Goal: Task Accomplishment & Management: Manage account settings

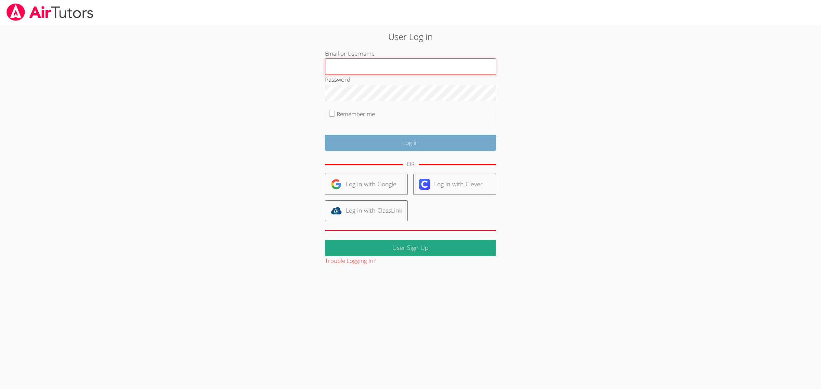
type input "[EMAIL_ADDRESS][DOMAIN_NAME]"
click at [423, 141] on input "Log in" at bounding box center [410, 143] width 171 height 16
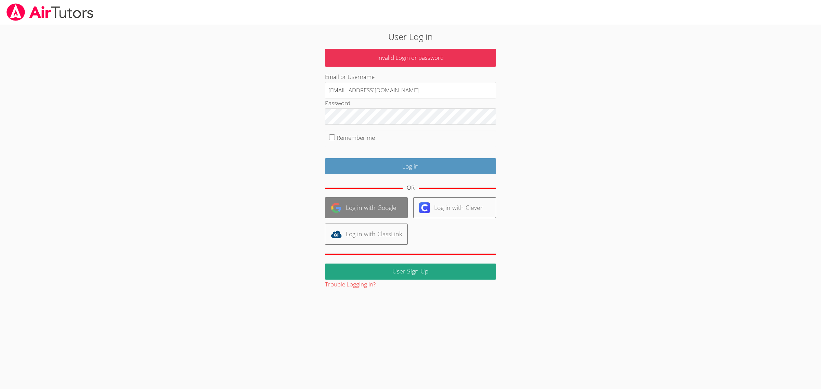
click at [385, 212] on link "Log in with Google" at bounding box center [366, 207] width 83 height 21
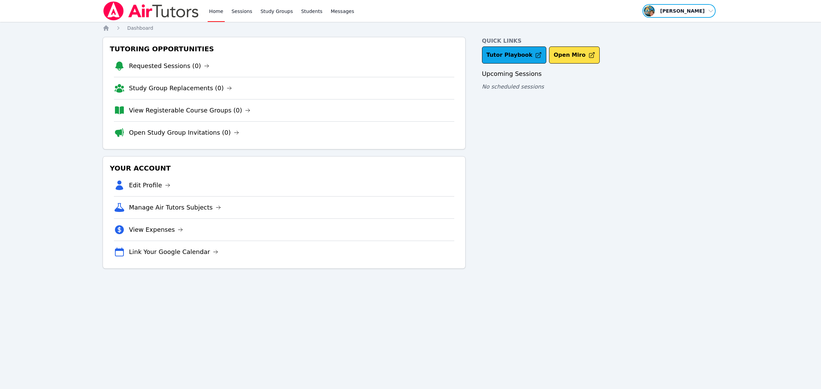
click at [710, 8] on span "button" at bounding box center [679, 10] width 75 height 15
click at [668, 21] on link "Profile" at bounding box center [681, 27] width 66 height 12
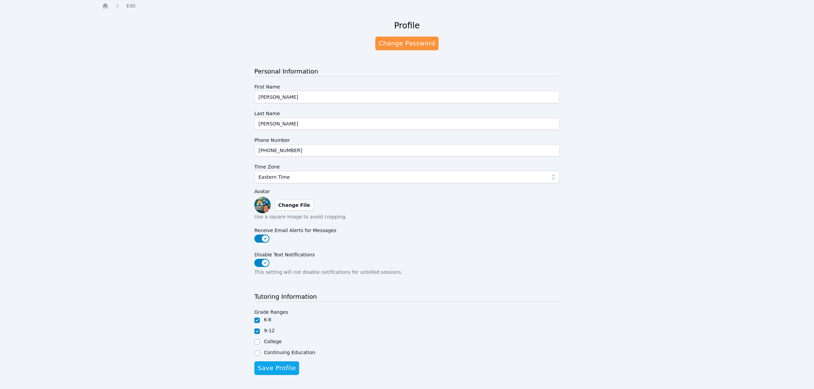
scroll to position [34, 0]
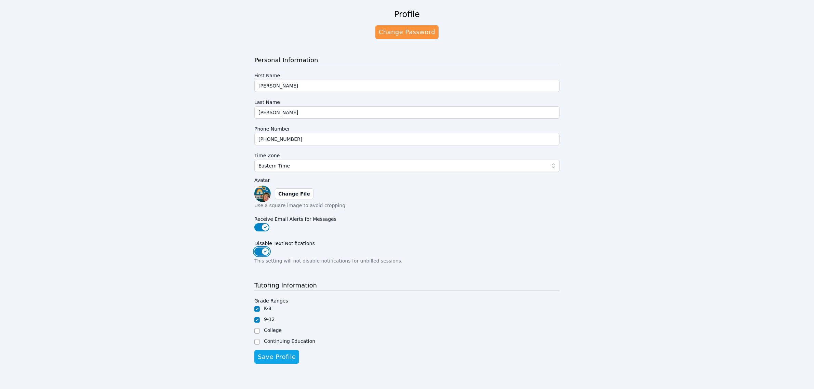
click at [260, 251] on button "Disable Text Notifications" at bounding box center [261, 252] width 15 height 8
click at [291, 357] on span "Save Profile" at bounding box center [277, 357] width 38 height 10
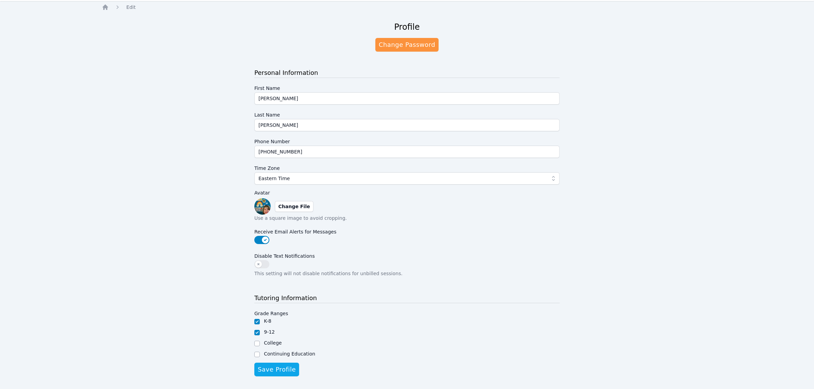
scroll to position [0, 0]
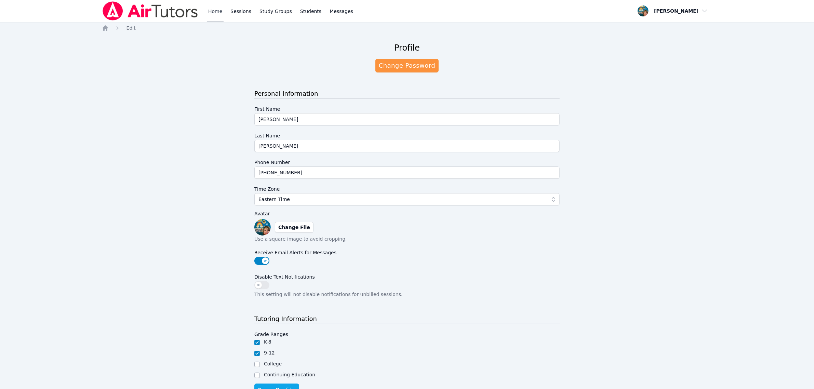
click at [214, 15] on link "Home" at bounding box center [215, 11] width 17 height 22
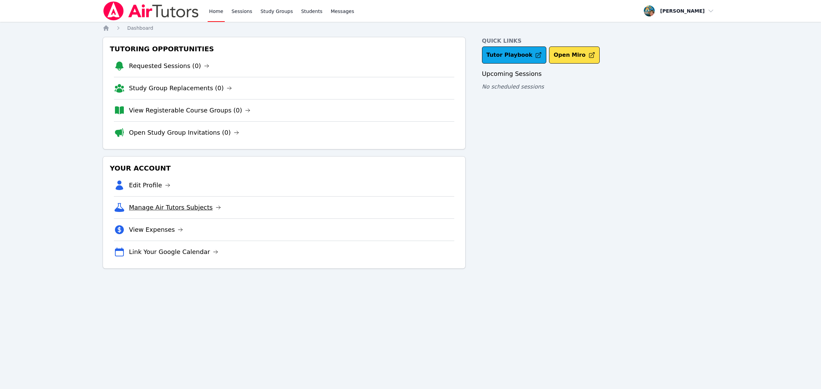
click at [216, 208] on icon at bounding box center [218, 207] width 4 height 3
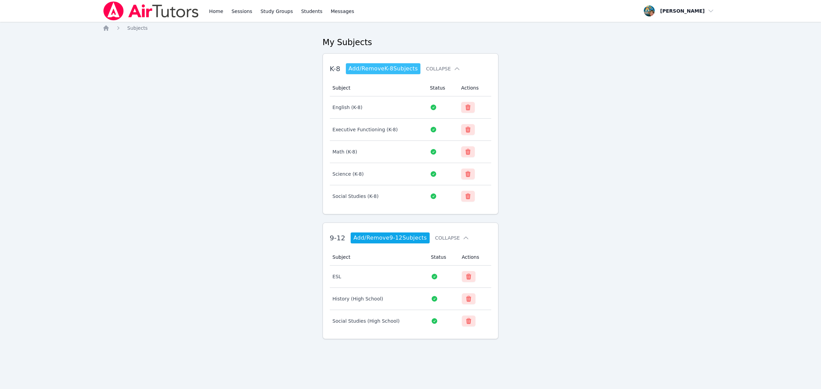
click at [370, 69] on link "Add/Remove K-8 Subjects" at bounding box center [383, 68] width 75 height 11
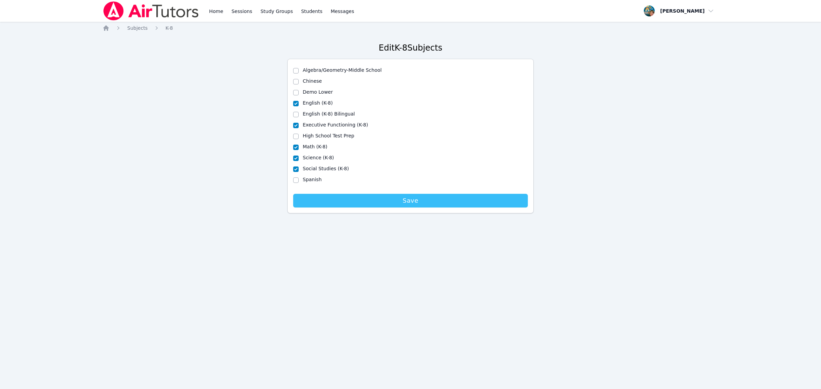
click at [405, 203] on span "Save" at bounding box center [410, 201] width 228 height 10
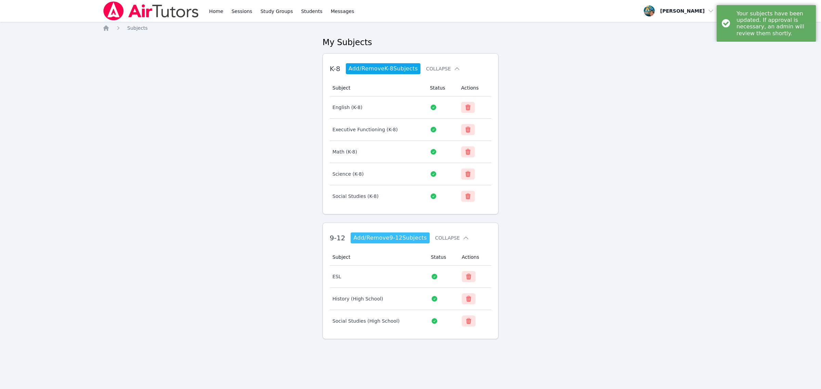
click at [405, 237] on link "Add/Remove 9-12 Subjects" at bounding box center [390, 238] width 79 height 11
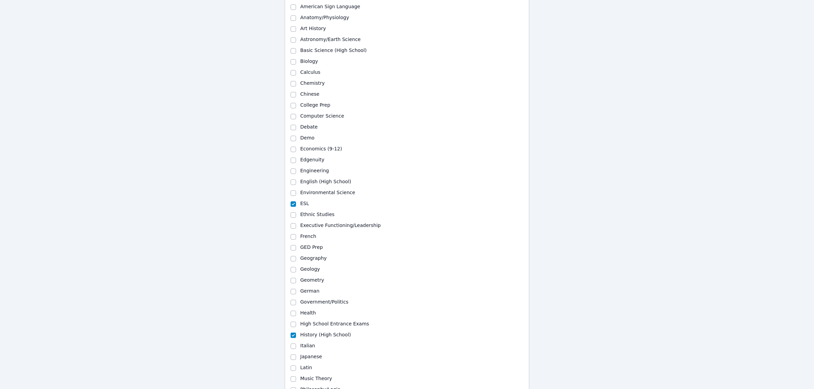
scroll to position [105, 0]
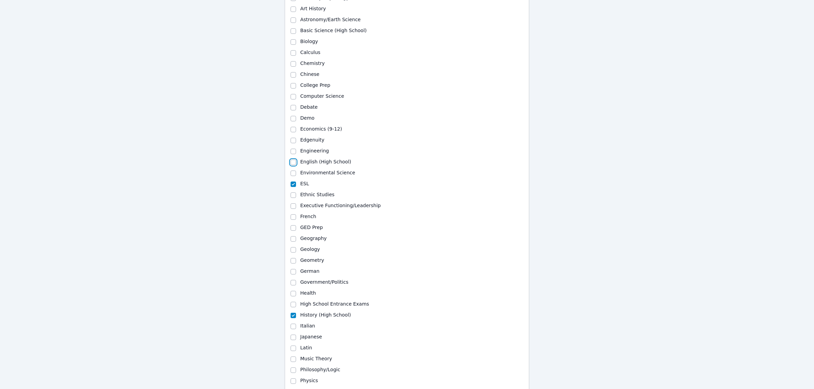
click at [292, 160] on input "English (High School)" at bounding box center [293, 162] width 5 height 5
checkbox input "true"
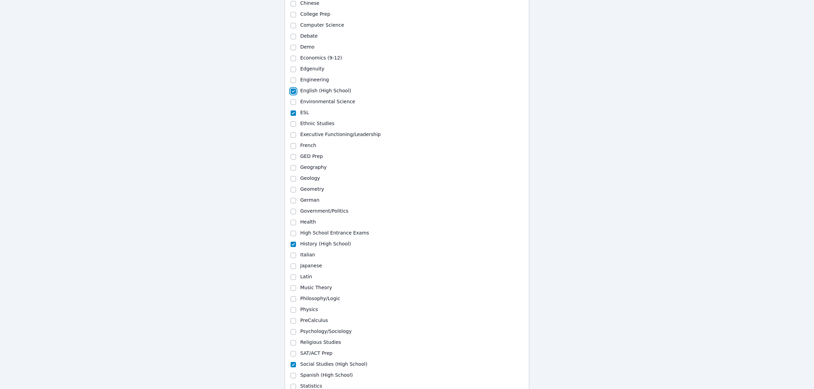
scroll to position [248, 0]
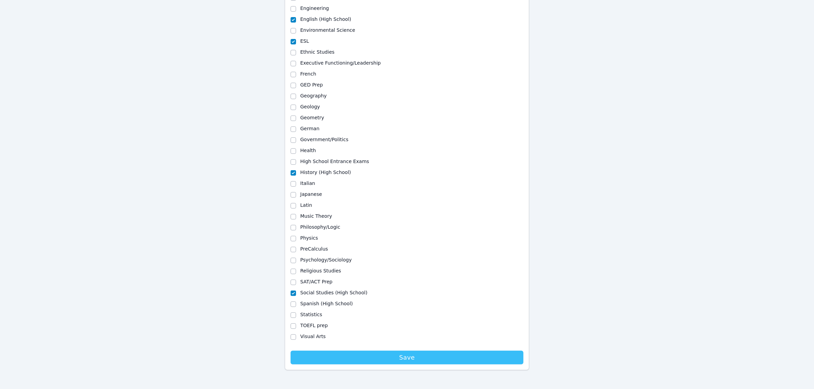
click at [418, 357] on span "Save" at bounding box center [407, 358] width 226 height 10
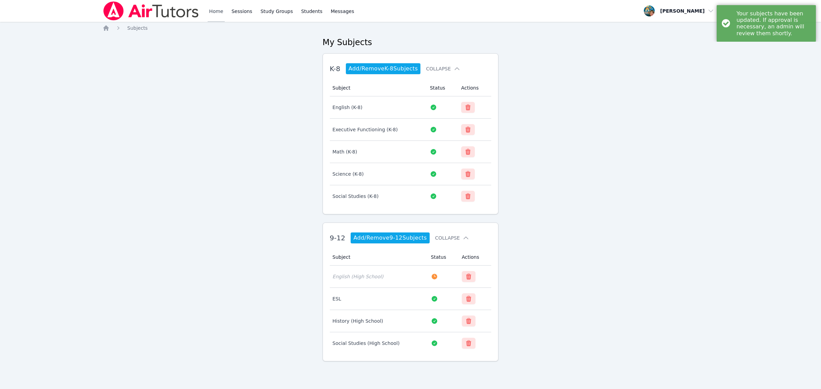
click at [219, 11] on link "Home" at bounding box center [216, 11] width 17 height 22
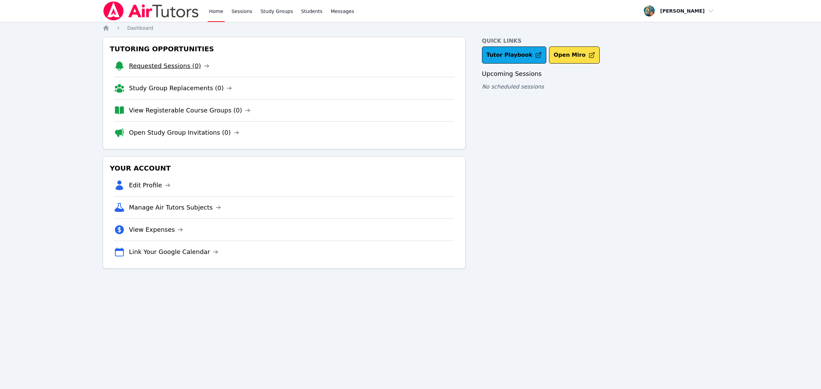
click at [204, 66] on icon at bounding box center [206, 65] width 5 height 5
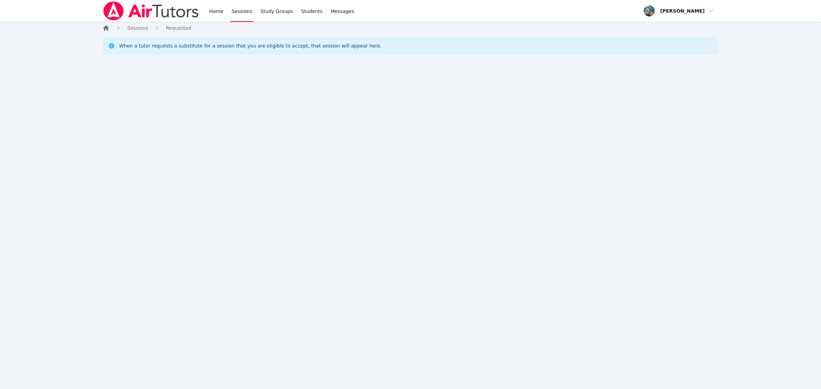
click at [108, 27] on icon "Breadcrumb" at bounding box center [105, 27] width 5 height 5
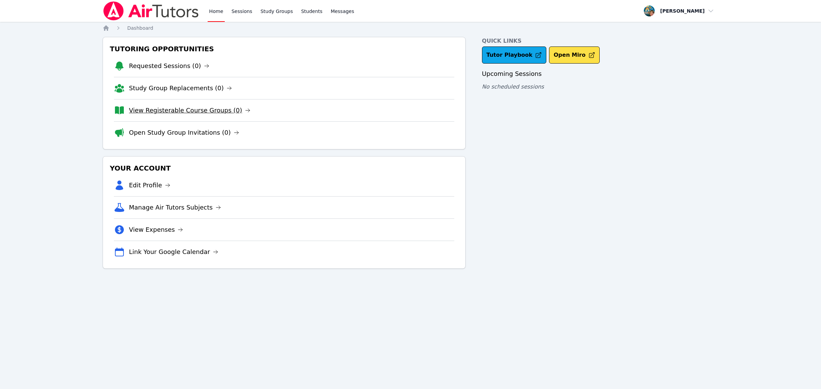
click at [195, 109] on link "View Registerable Course Groups (0)" at bounding box center [189, 111] width 121 height 10
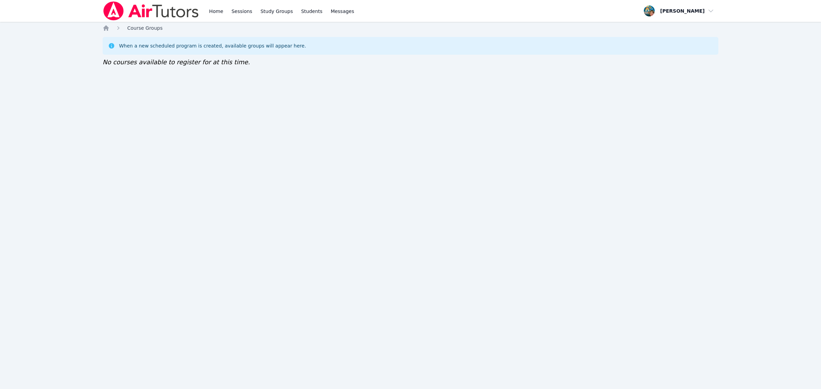
click at [129, 30] on span "Course Groups" at bounding box center [144, 27] width 35 height 5
click at [105, 26] on icon "Breadcrumb" at bounding box center [105, 27] width 5 height 5
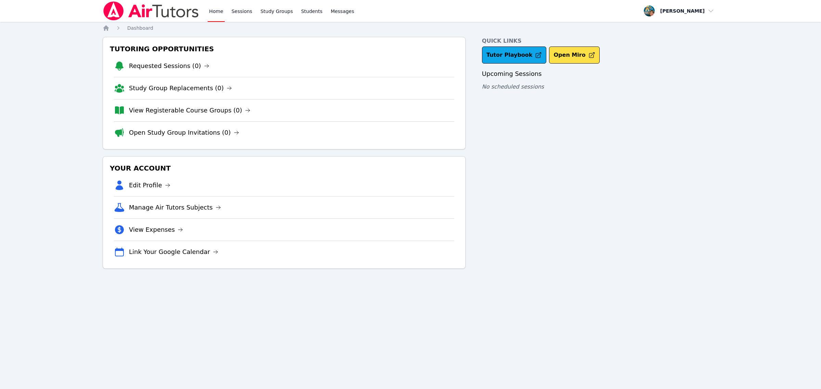
click at [200, 137] on link "Open Study Group Invitations (0)" at bounding box center [184, 133] width 110 height 10
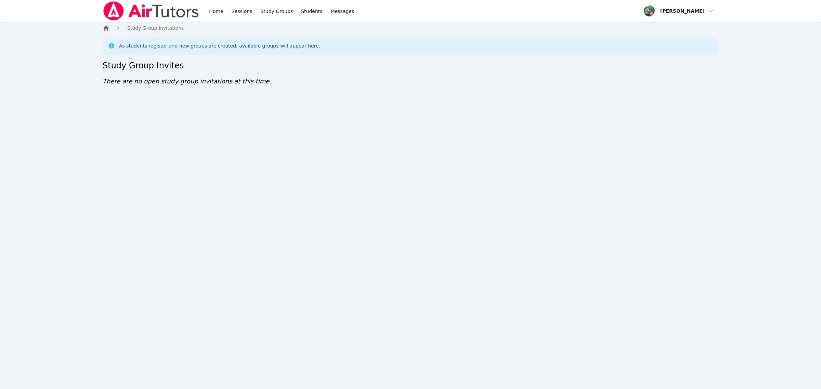
click at [108, 30] on icon "Breadcrumb" at bounding box center [105, 27] width 5 height 5
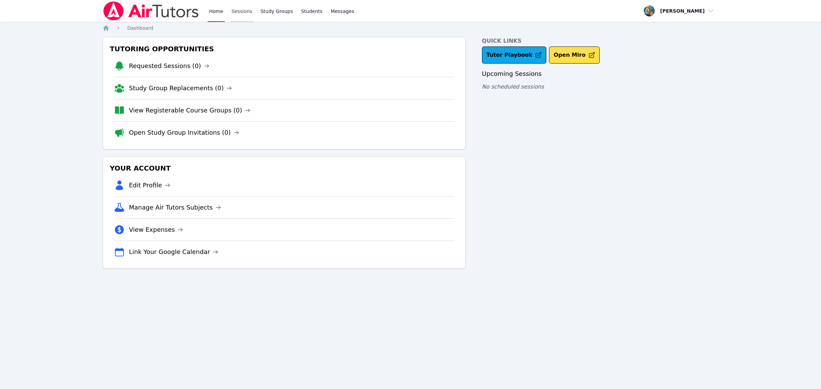
click at [241, 14] on link "Sessions" at bounding box center [242, 11] width 24 height 22
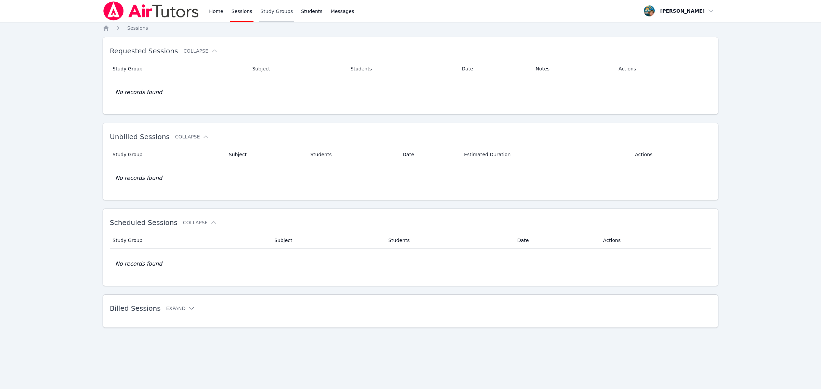
click at [259, 15] on link "Study Groups" at bounding box center [276, 11] width 35 height 22
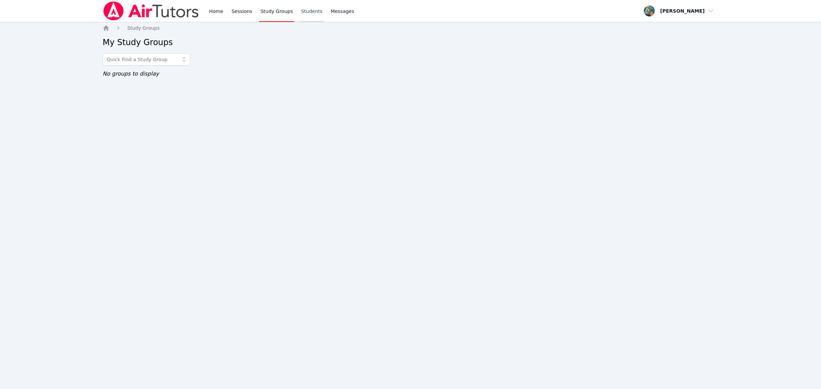
click at [300, 15] on link "Students" at bounding box center [312, 11] width 24 height 22
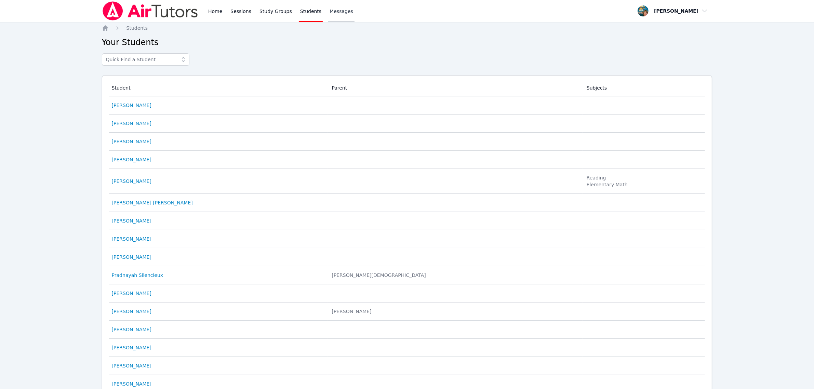
click at [333, 16] on link "Messages" at bounding box center [341, 11] width 26 height 22
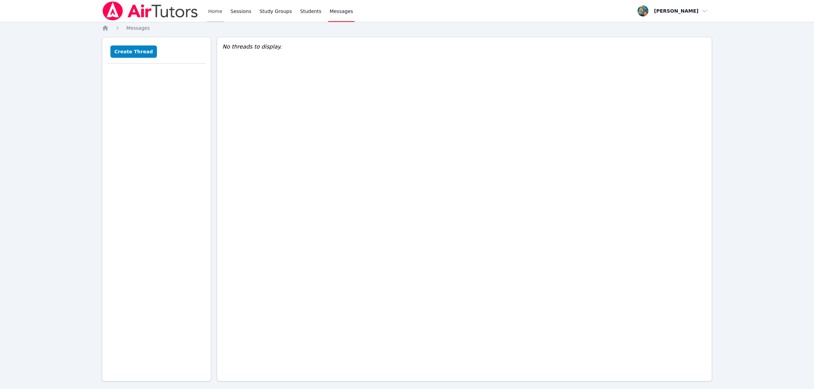
click at [216, 14] on link "Home" at bounding box center [215, 11] width 17 height 22
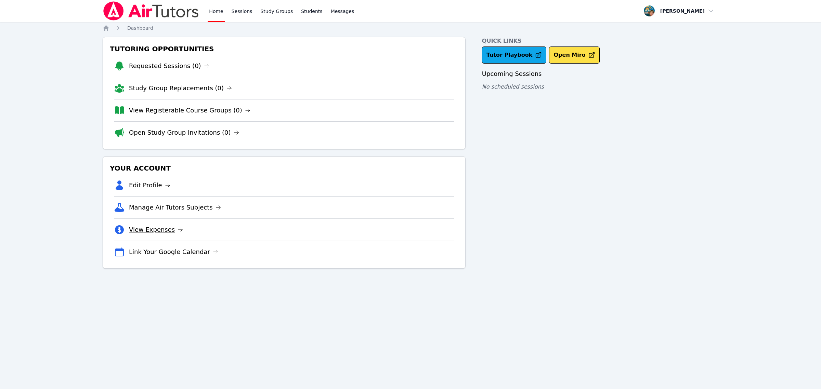
click at [158, 230] on link "View Expenses" at bounding box center [156, 230] width 54 height 10
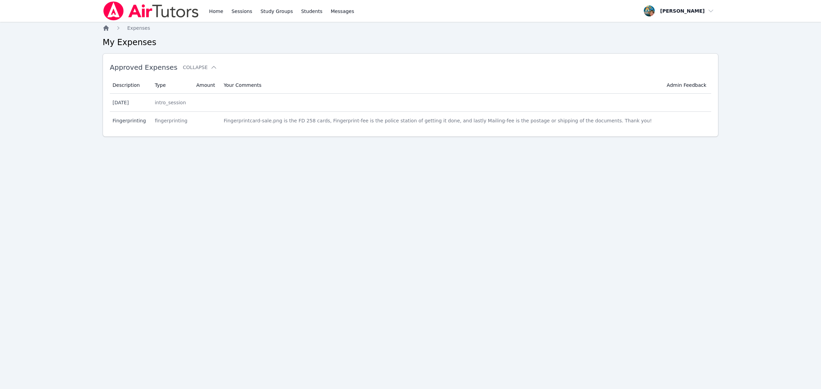
click at [108, 28] on icon "Breadcrumb" at bounding box center [105, 27] width 5 height 5
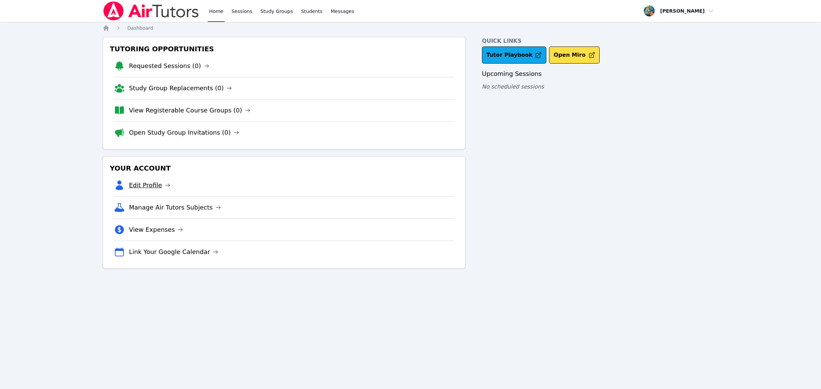
click at [151, 190] on link "Edit Profile" at bounding box center [149, 186] width 41 height 10
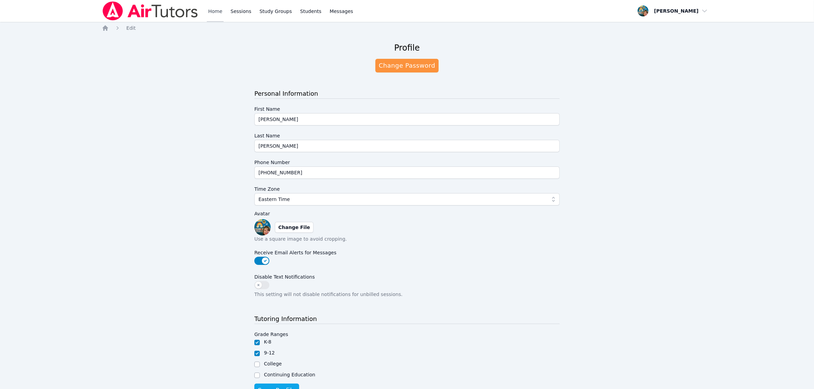
click at [211, 11] on link "Home" at bounding box center [215, 11] width 17 height 22
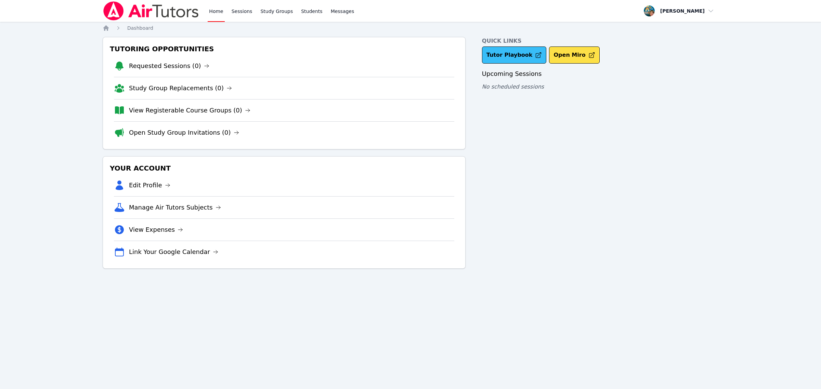
click at [501, 54] on link "Tutor Playbook" at bounding box center [514, 55] width 65 height 17
